Goal: Understand site structure: Understand site structure

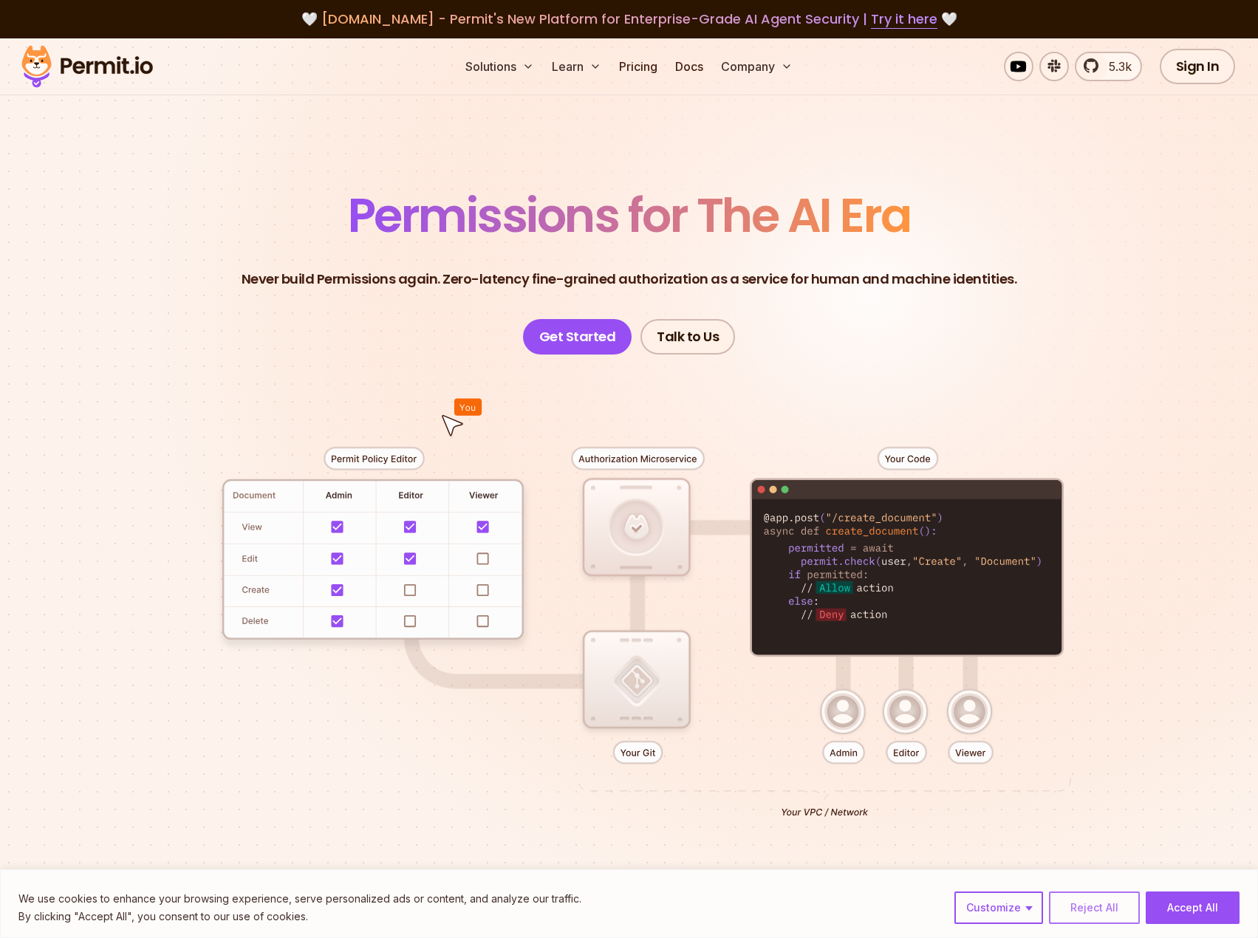
click at [1120, 912] on button "Reject All" at bounding box center [1094, 907] width 91 height 32
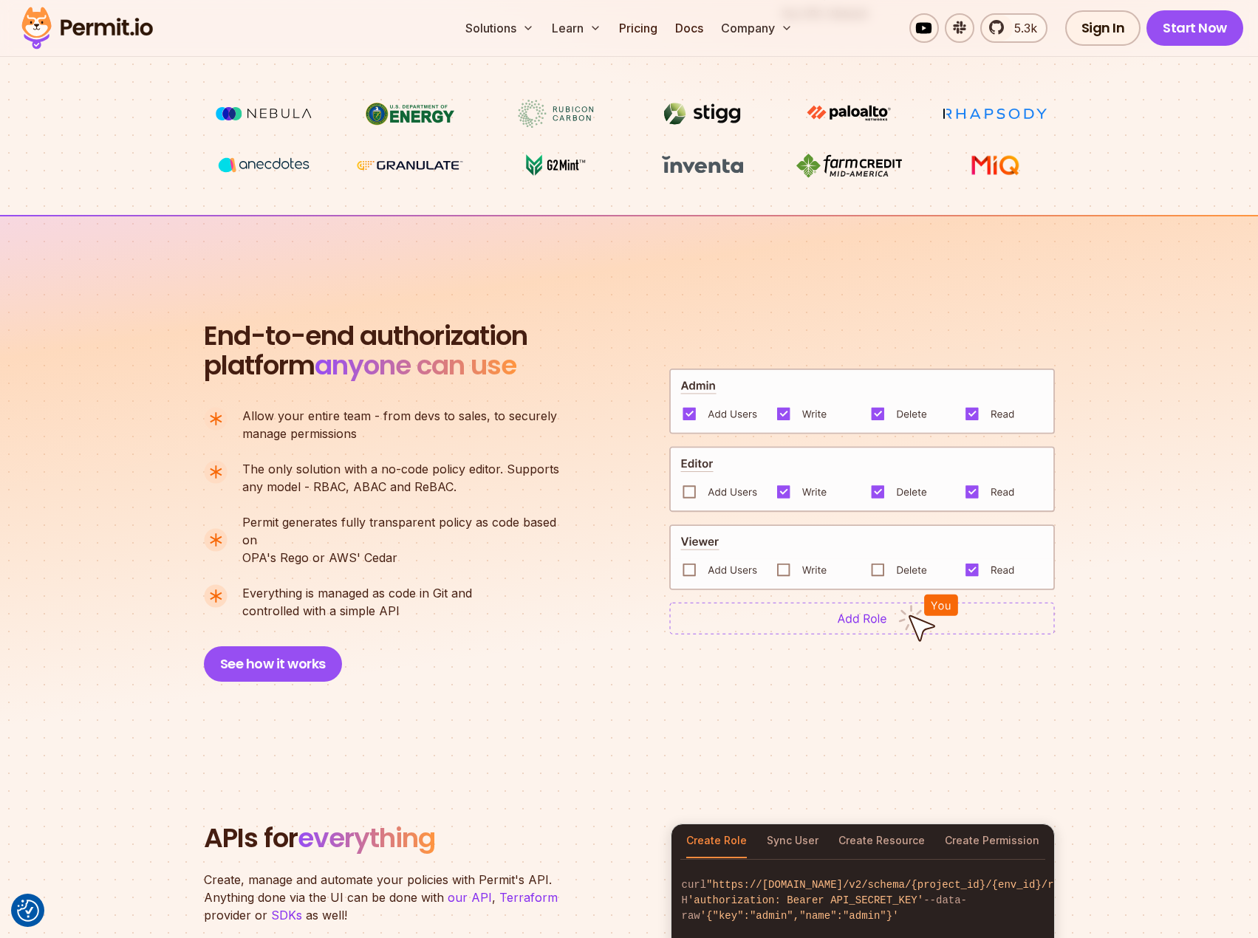
scroll to position [1108, 0]
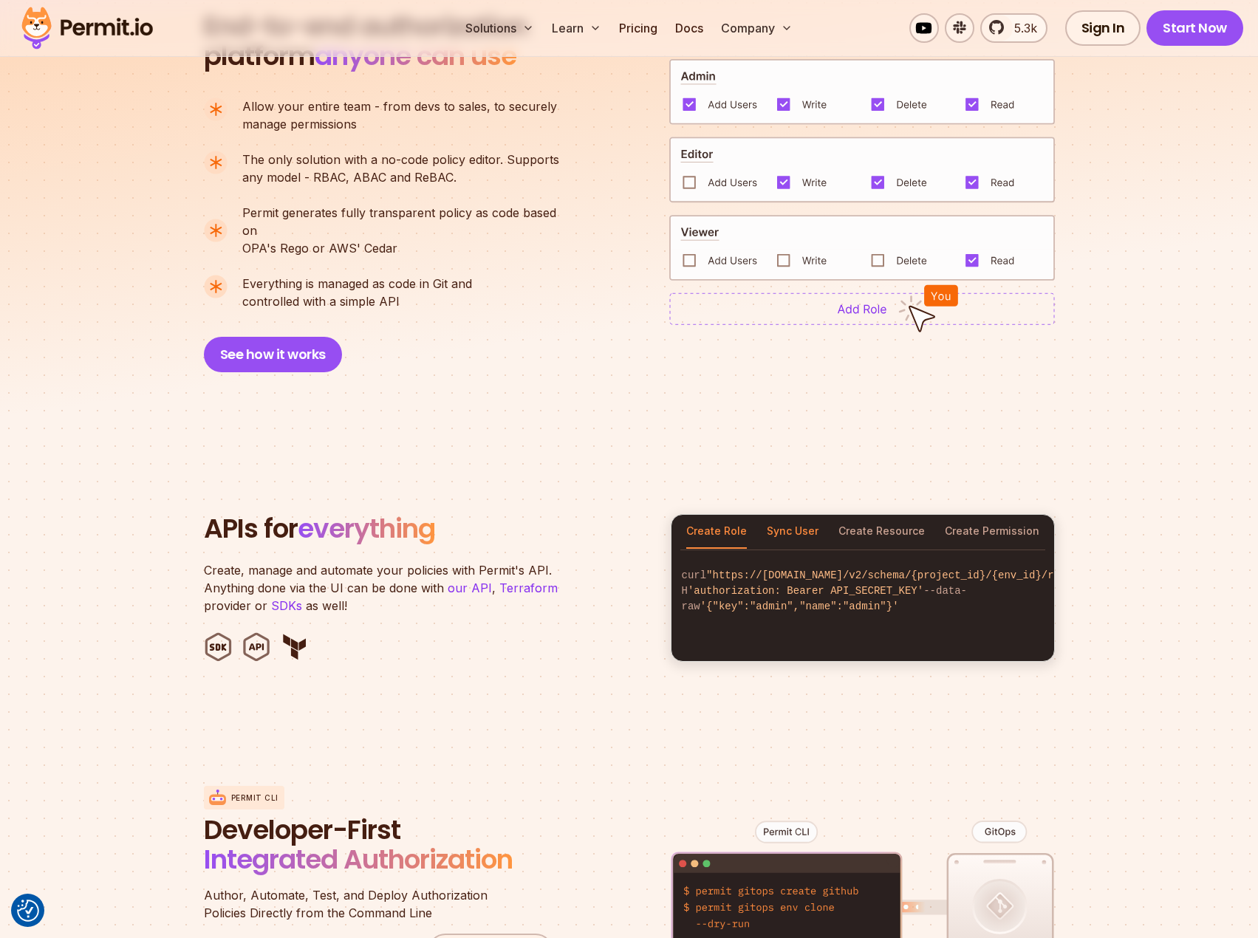
click at [806, 518] on button "Sync User" at bounding box center [793, 532] width 52 height 34
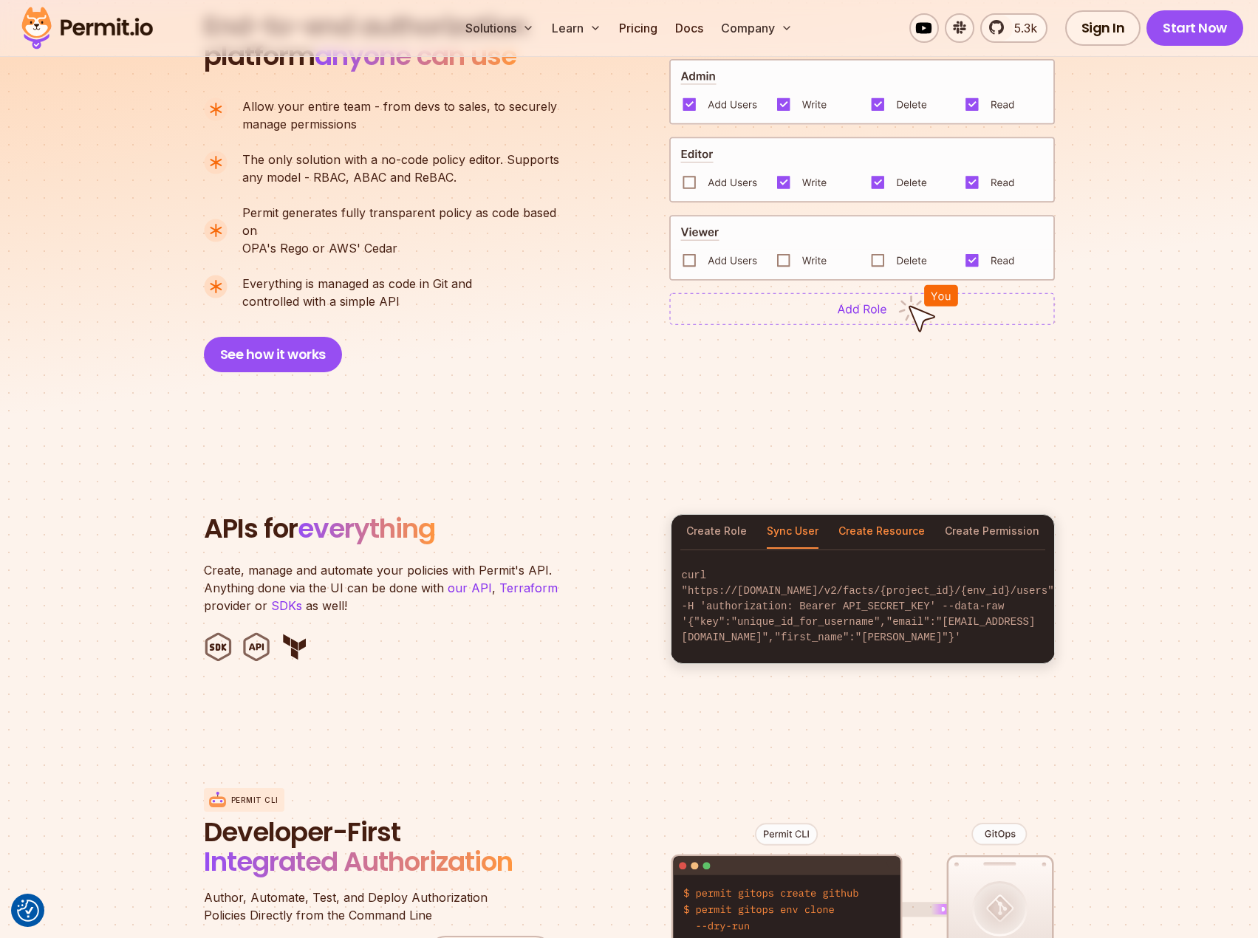
click at [854, 515] on button "Create Resource" at bounding box center [881, 532] width 86 height 34
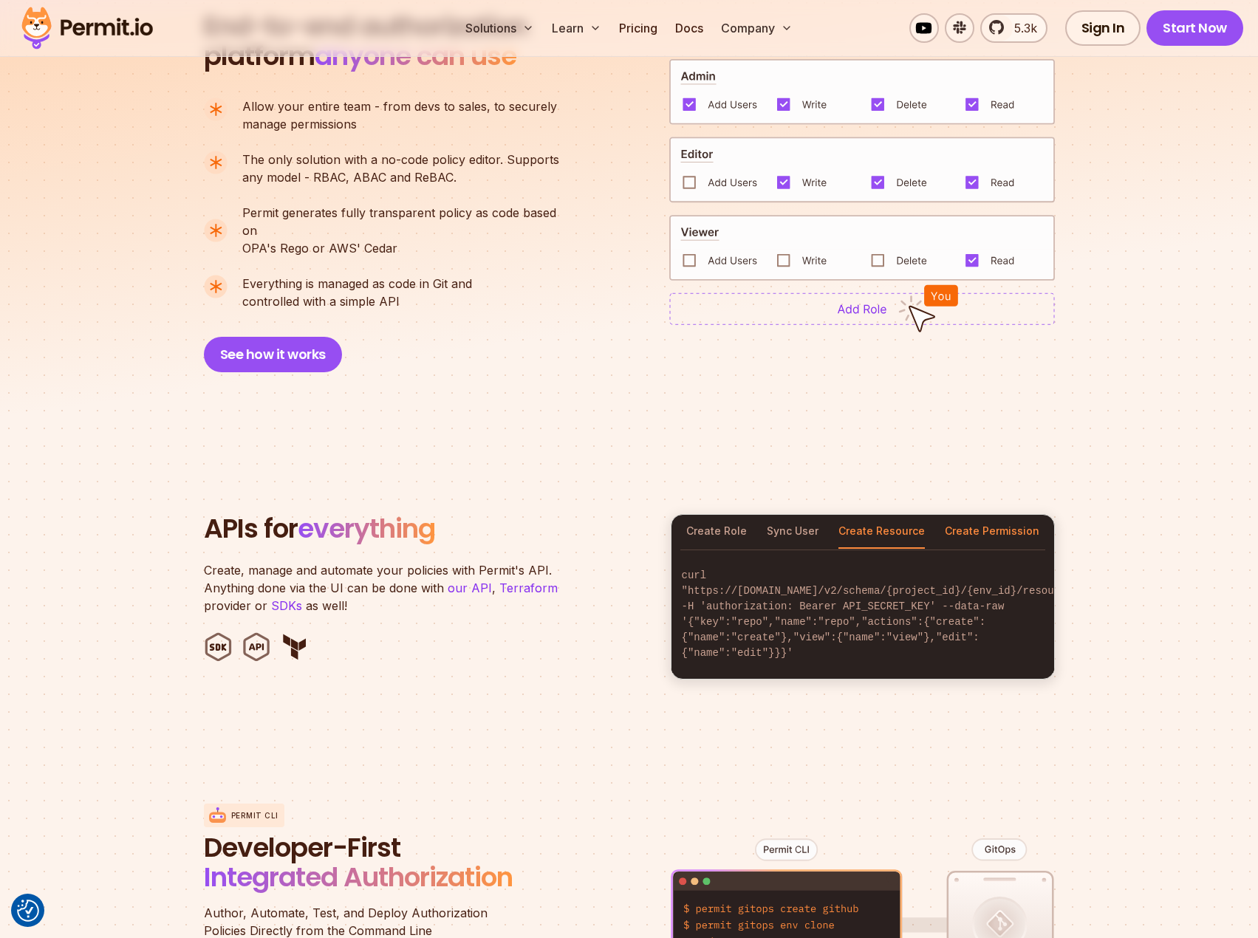
click at [991, 522] on button "Create Permission" at bounding box center [992, 532] width 95 height 34
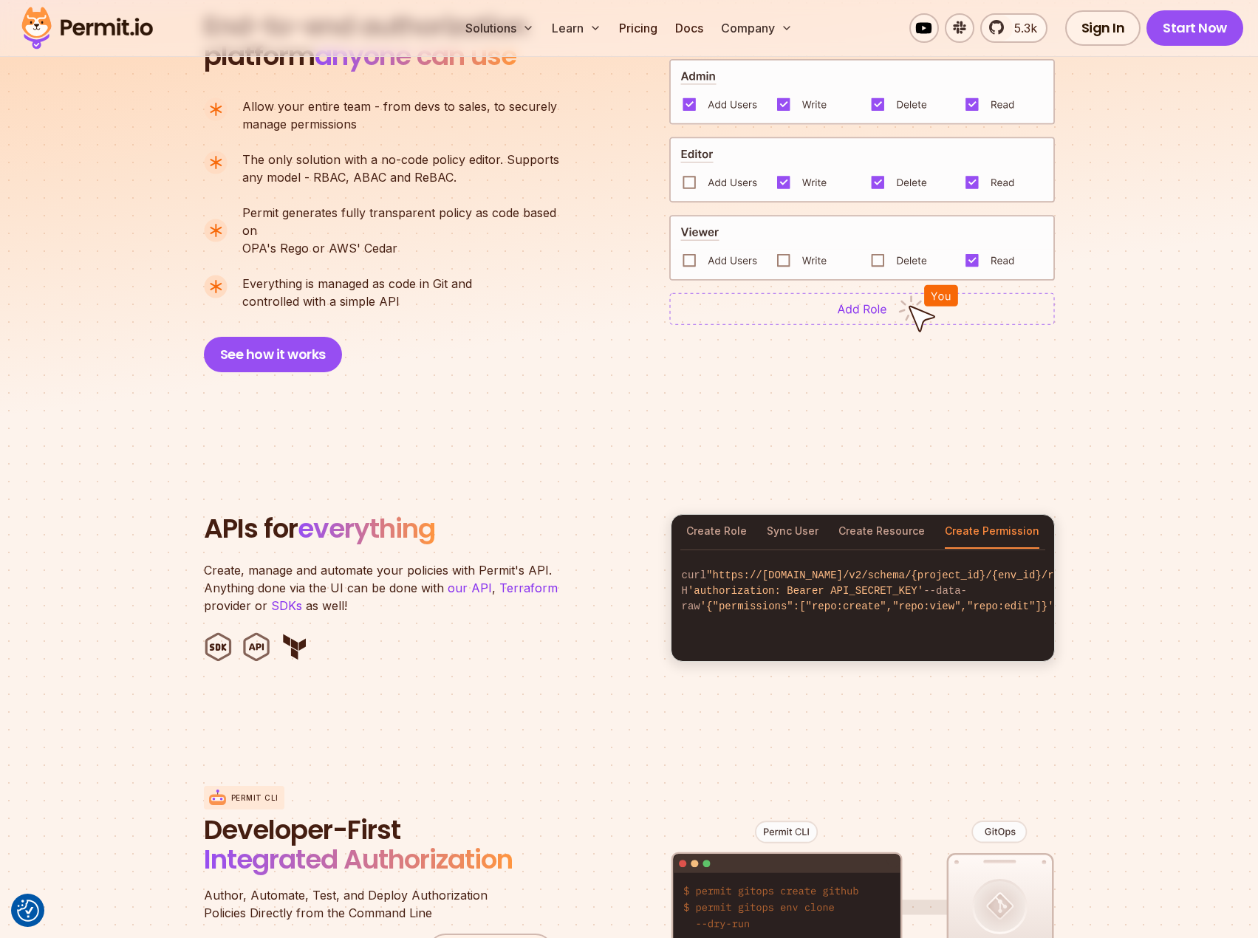
click at [747, 517] on div "Create Role Sync User Create Resource Create Permission" at bounding box center [862, 532] width 383 height 34
click at [732, 516] on button "Create Role" at bounding box center [716, 532] width 61 height 34
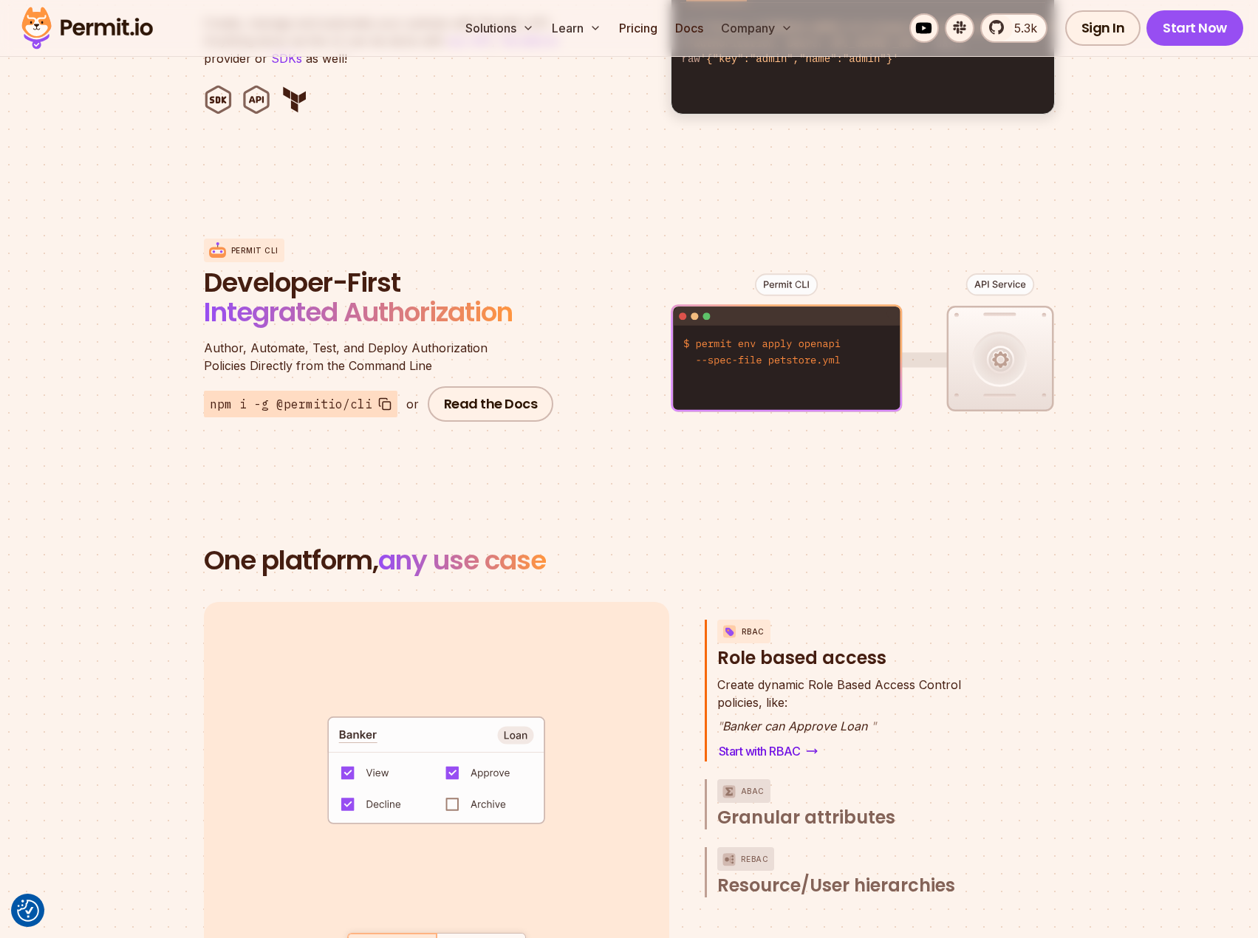
scroll to position [1403, 0]
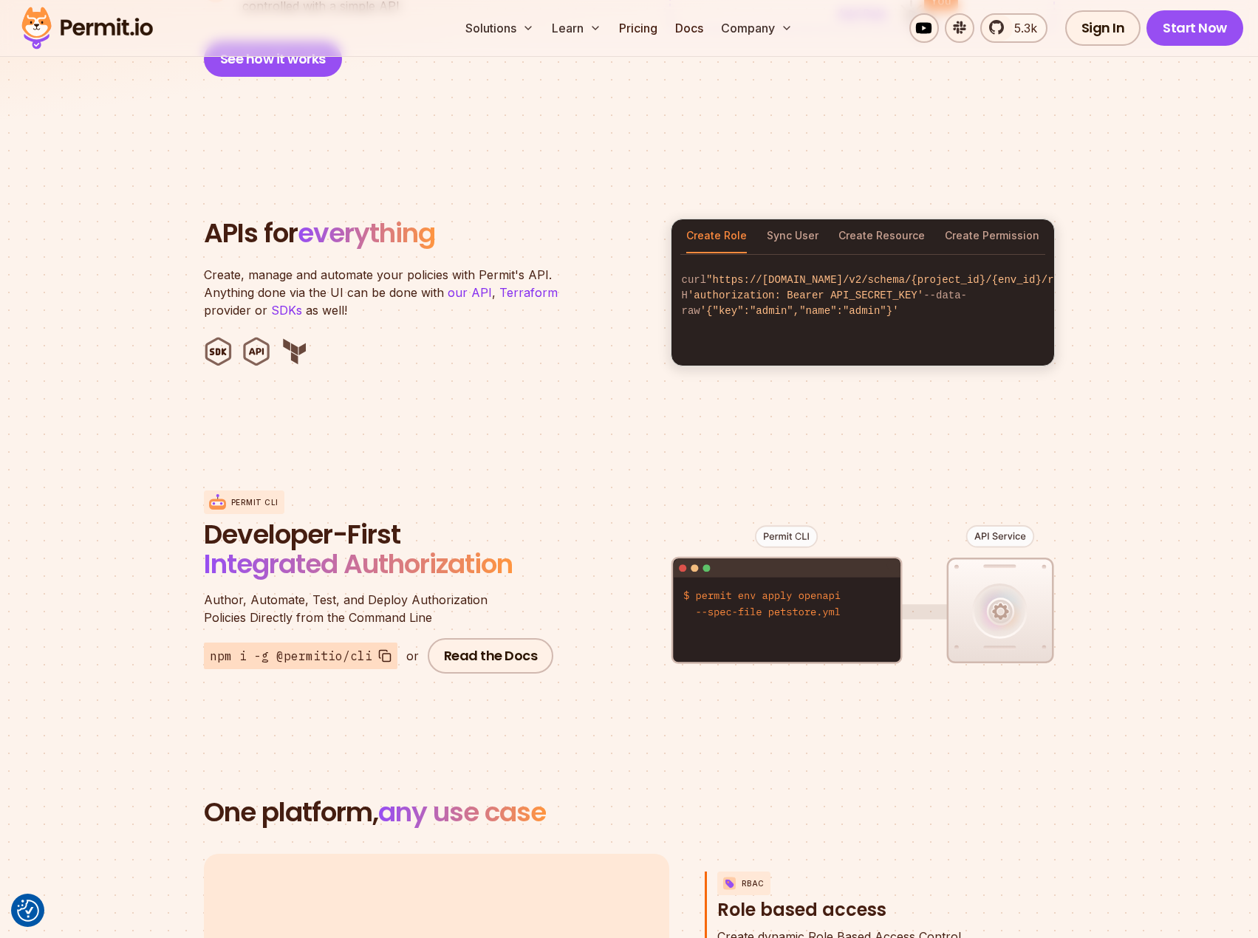
click at [296, 337] on img at bounding box center [294, 352] width 29 height 30
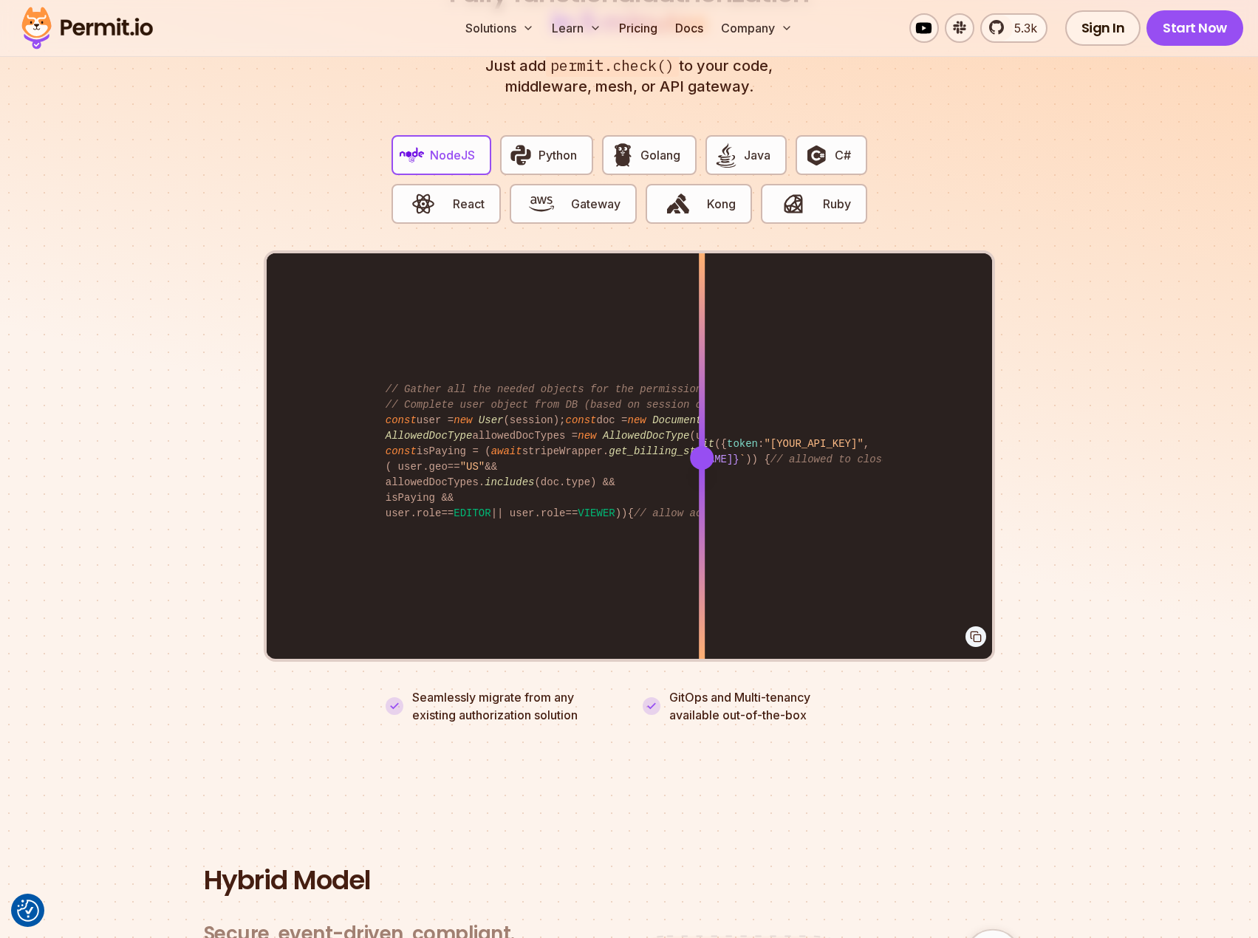
scroll to position [2880, 0]
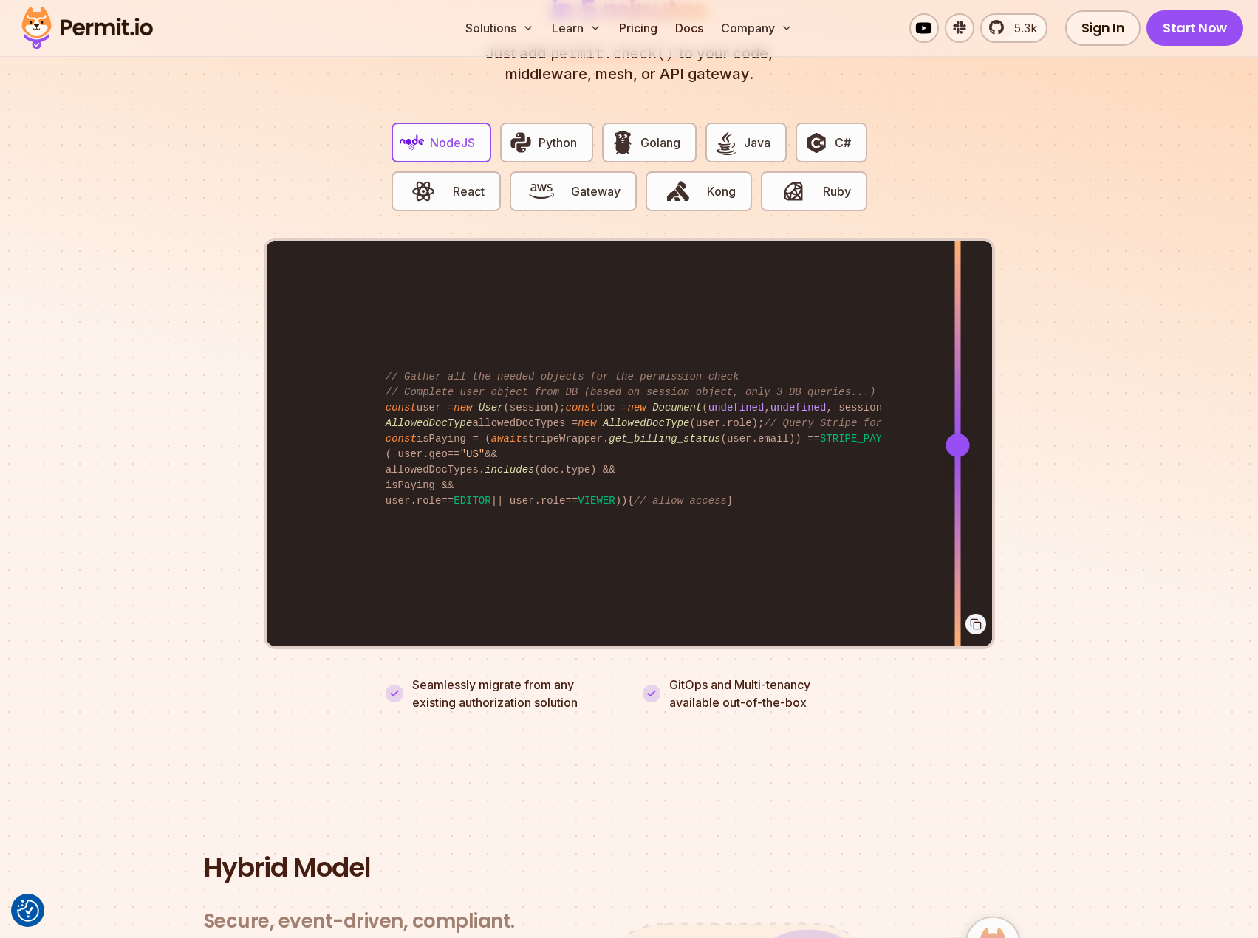
drag, startPoint x: 706, startPoint y: 432, endPoint x: 955, endPoint y: 452, distance: 249.7
click at [956, 452] on div at bounding box center [957, 445] width 6 height 408
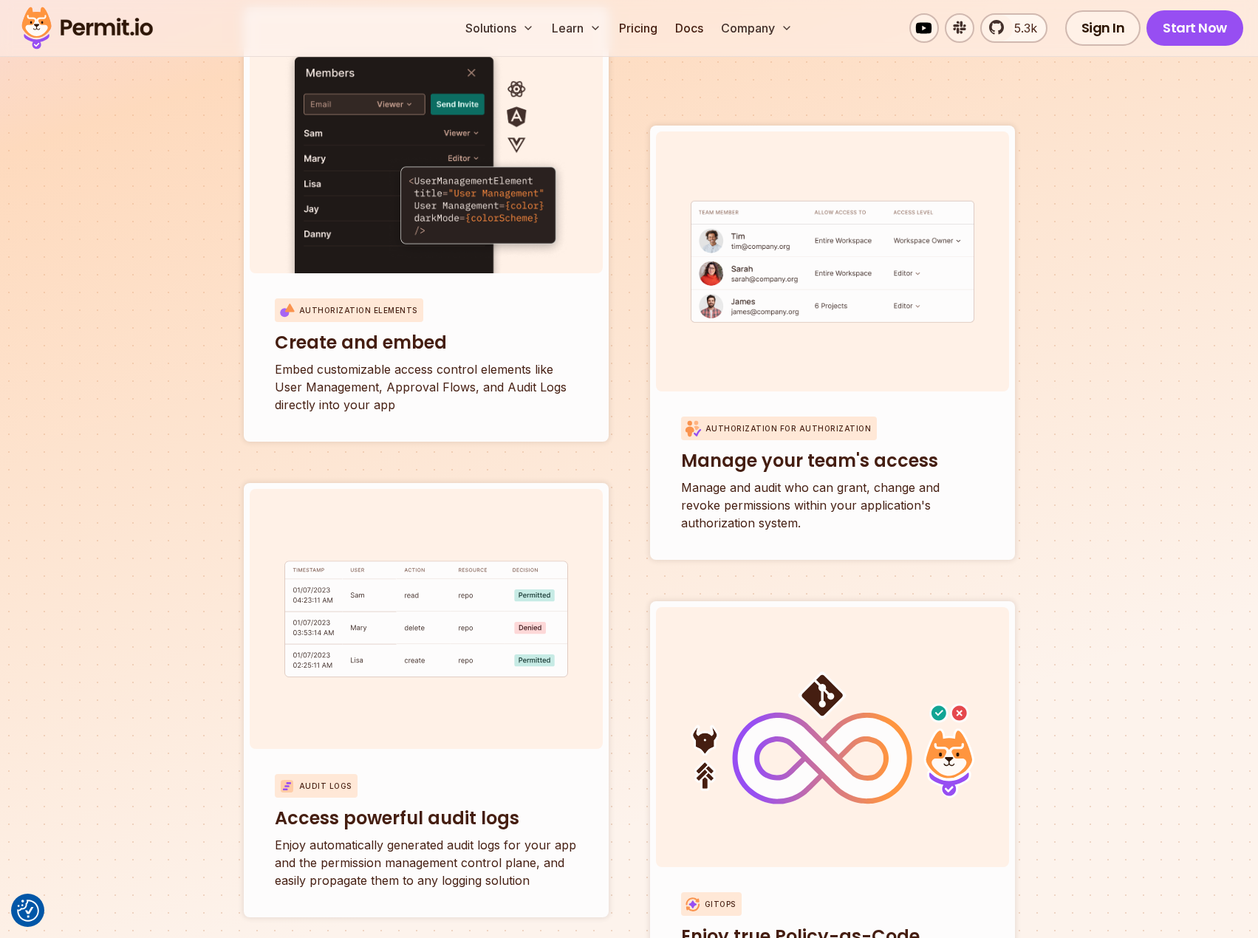
scroll to position [5244, 0]
